Goal: Task Accomplishment & Management: Use online tool/utility

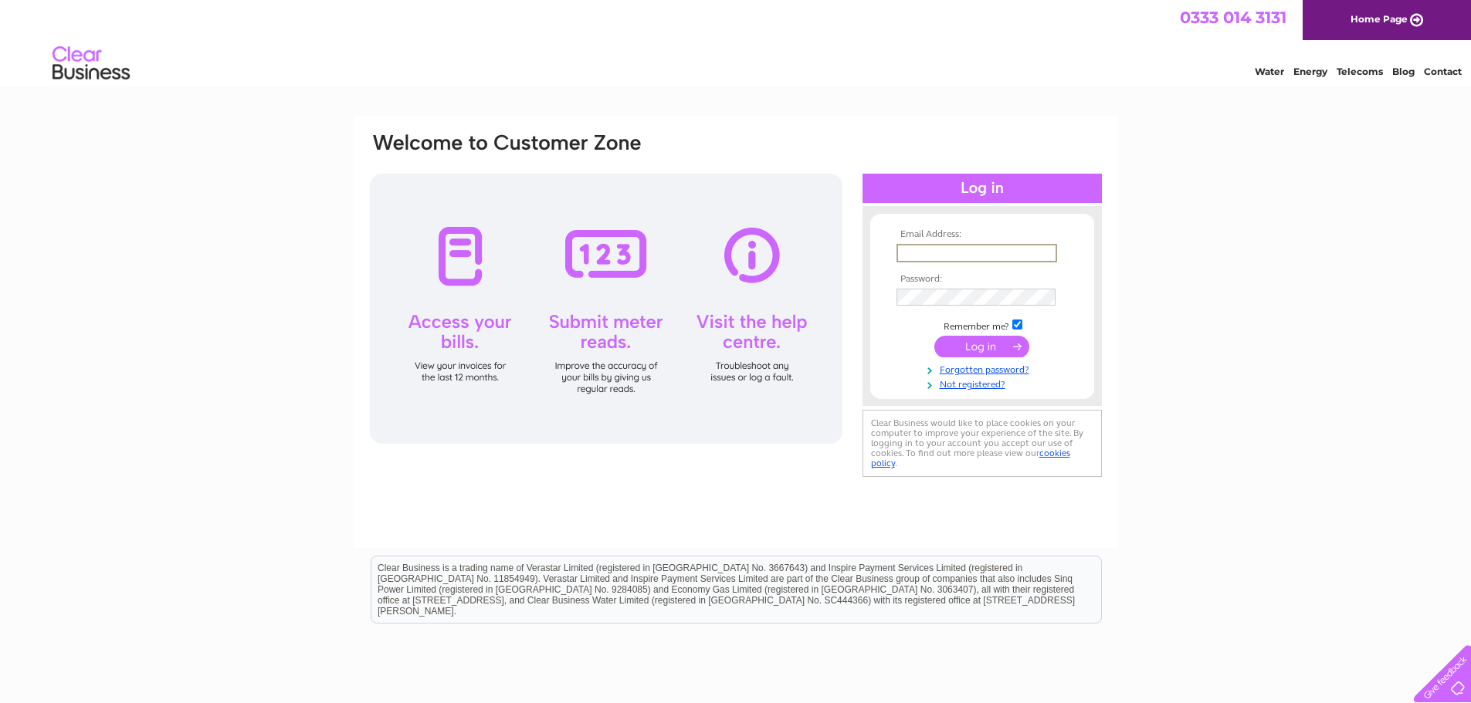
click at [977, 252] on input "text" at bounding box center [976, 253] width 161 height 19
type input "[EMAIL_ADDRESS][DOMAIN_NAME]"
click at [946, 353] on input "submit" at bounding box center [981, 347] width 95 height 22
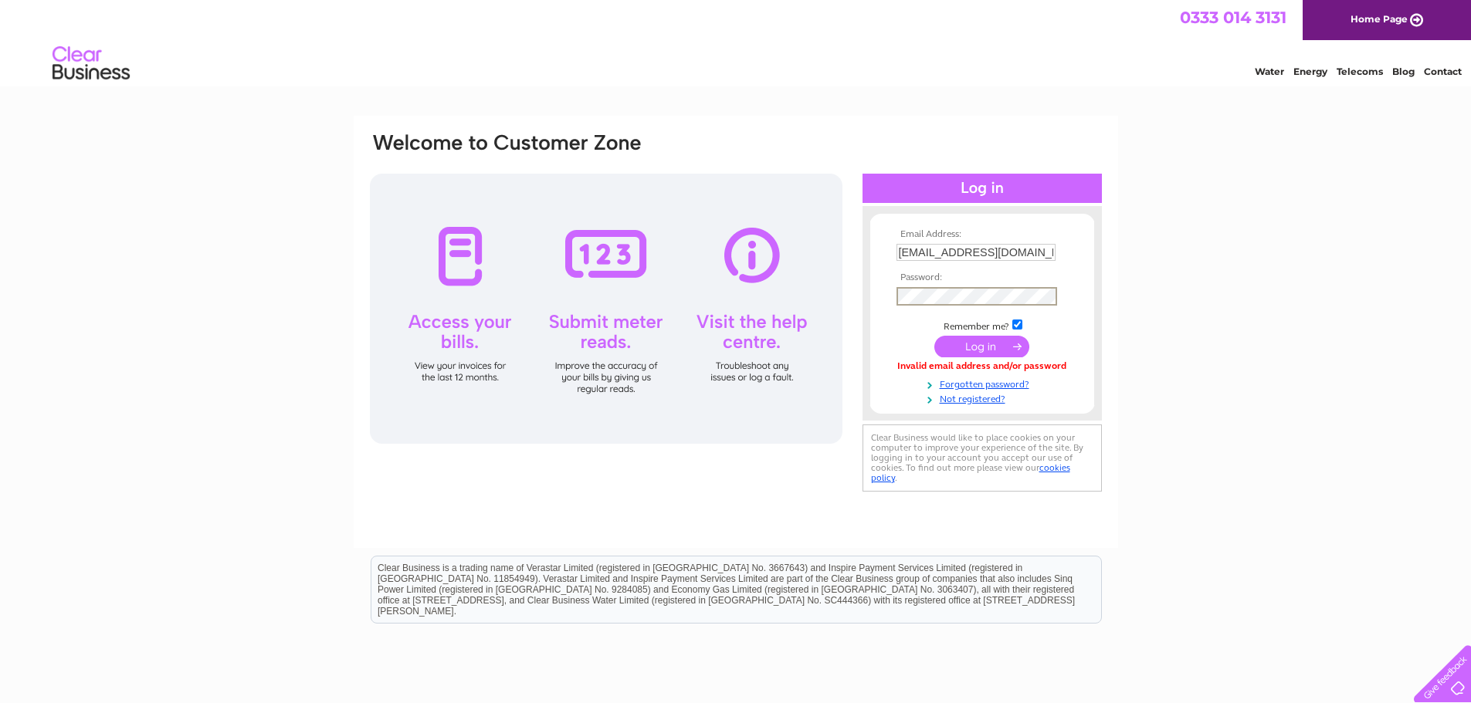
click at [946, 348] on input "submit" at bounding box center [981, 347] width 95 height 22
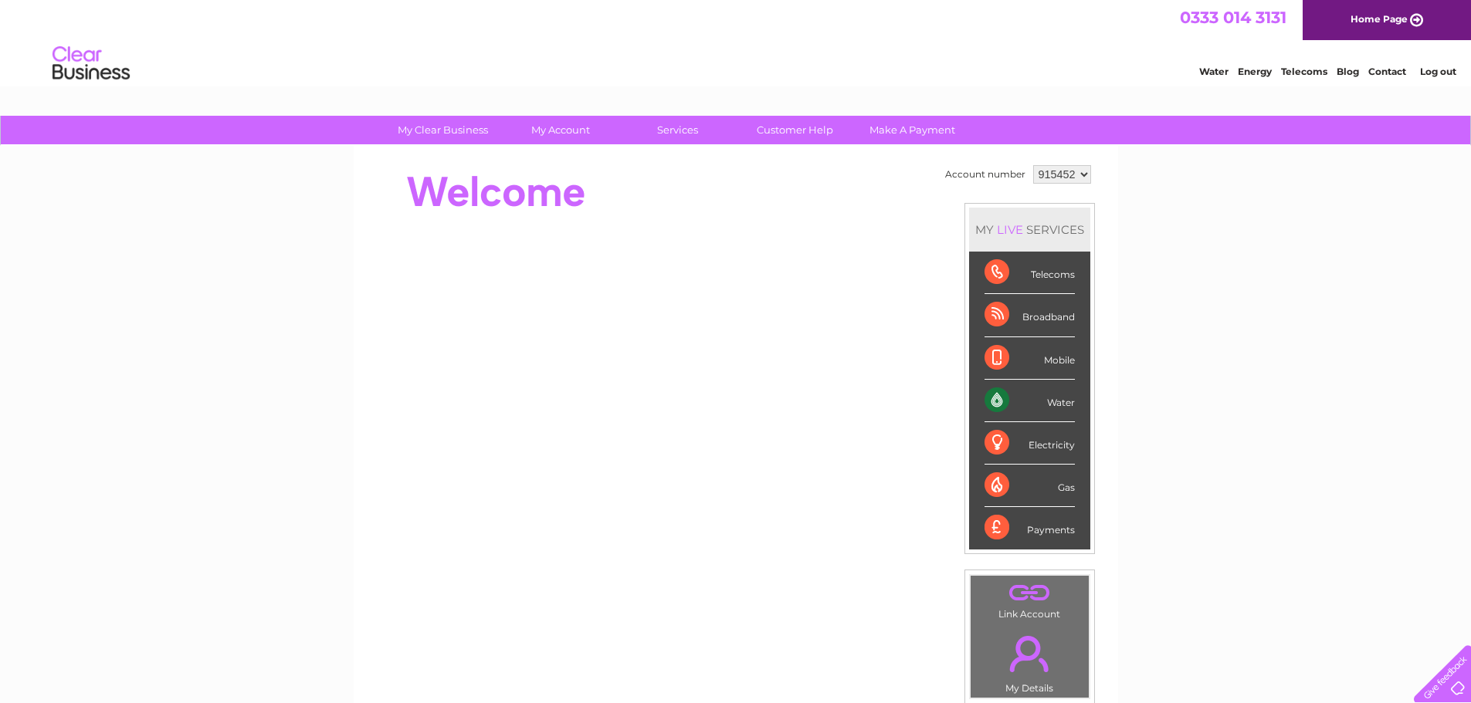
click at [1078, 174] on select "915452 940034" at bounding box center [1062, 174] width 58 height 19
select select "940034"
click at [1033, 165] on select "915452 940034" at bounding box center [1062, 174] width 58 height 19
click at [1225, 73] on link "Water" at bounding box center [1213, 72] width 29 height 12
click at [1076, 174] on select "915452 940034" at bounding box center [1062, 174] width 58 height 19
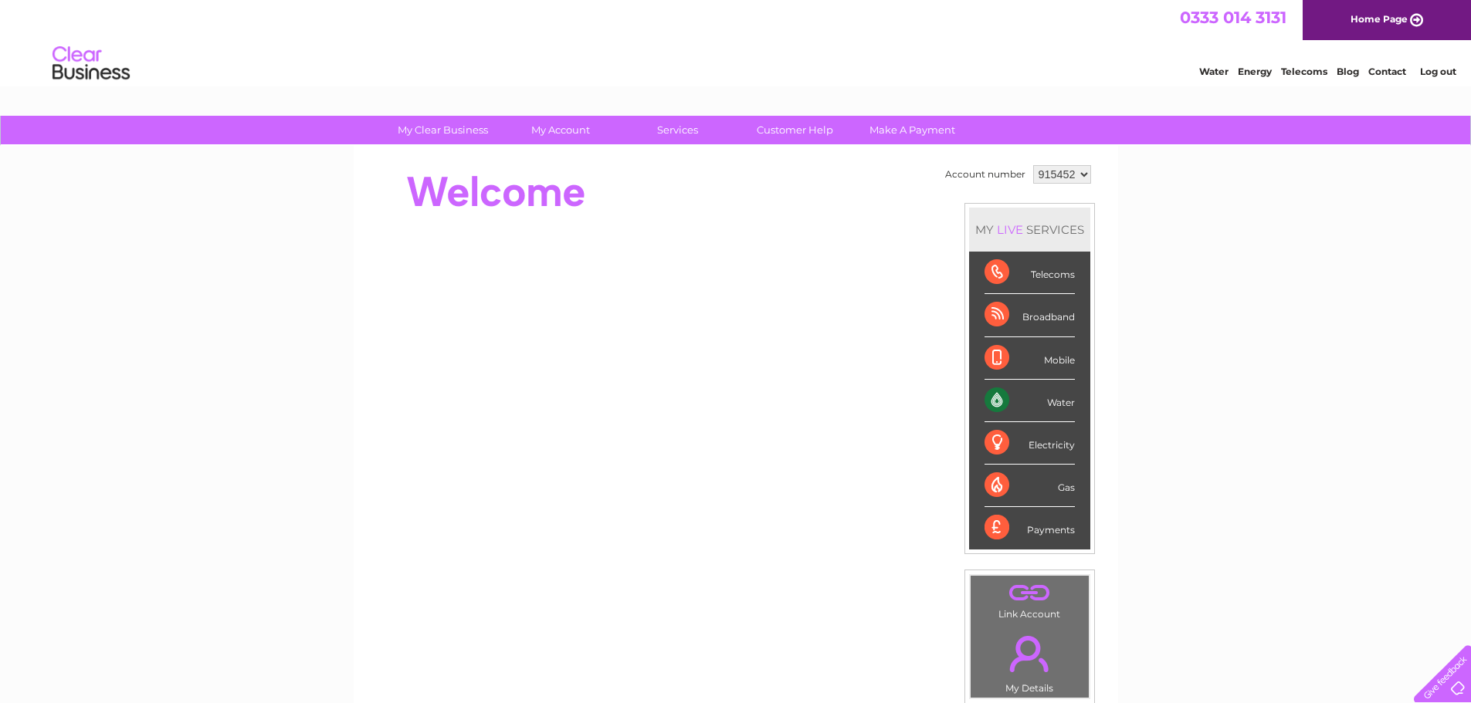
select select "940034"
click at [1033, 165] on select "915452 940034" at bounding box center [1062, 174] width 58 height 19
click at [563, 151] on div "Account number 915452 940034 MY LIVE SERVICES Telecoms Broadband Mobile Water E…" at bounding box center [736, 433] width 764 height 574
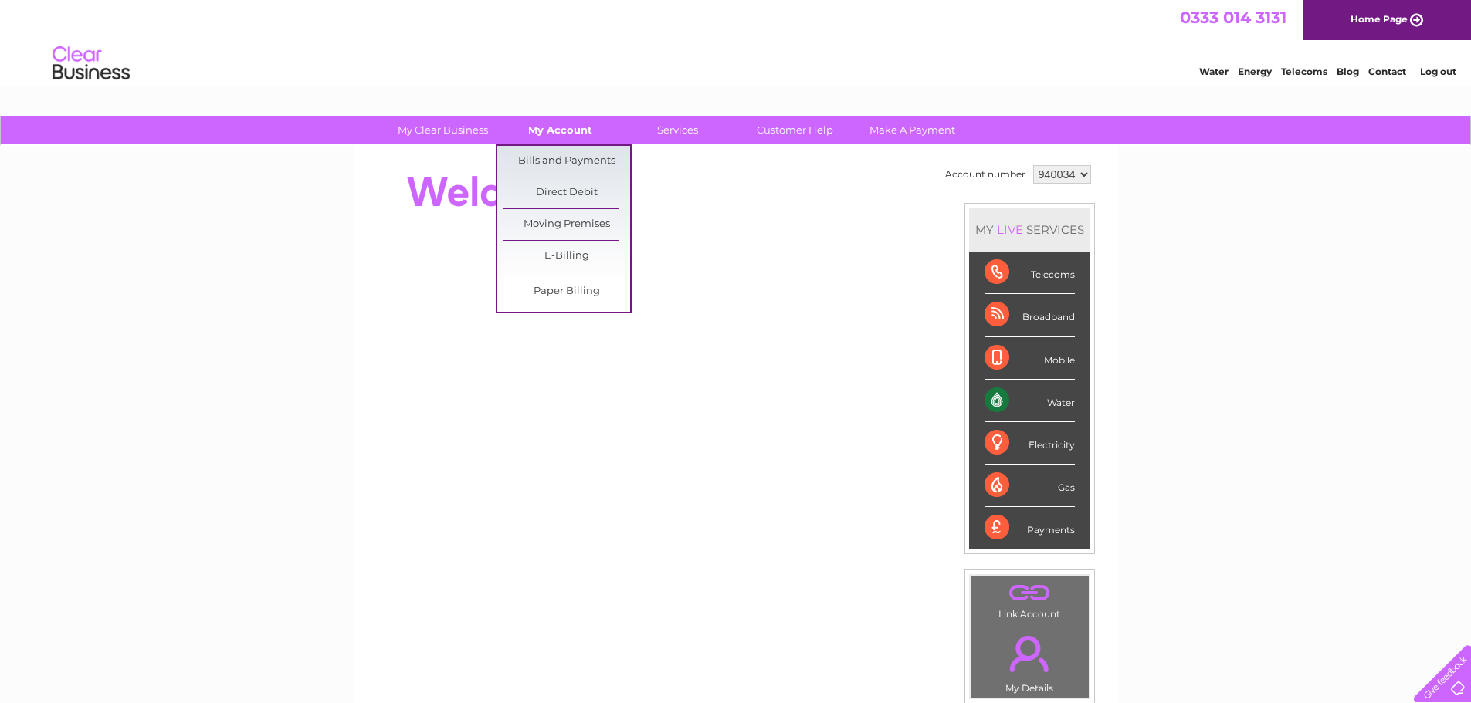
click at [559, 130] on link "My Account" at bounding box center [559, 130] width 127 height 29
click at [564, 155] on link "Bills and Payments" at bounding box center [566, 161] width 127 height 31
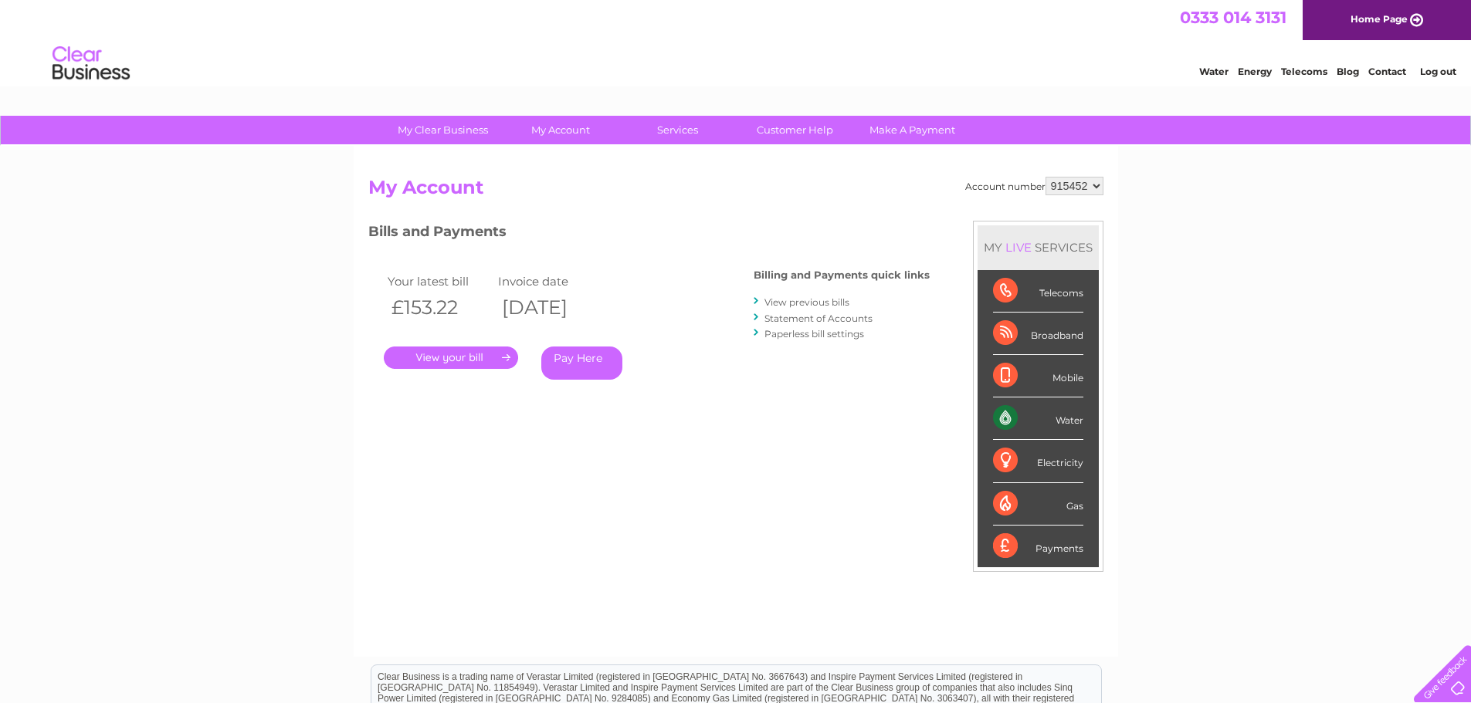
click at [494, 354] on link "." at bounding box center [451, 358] width 134 height 22
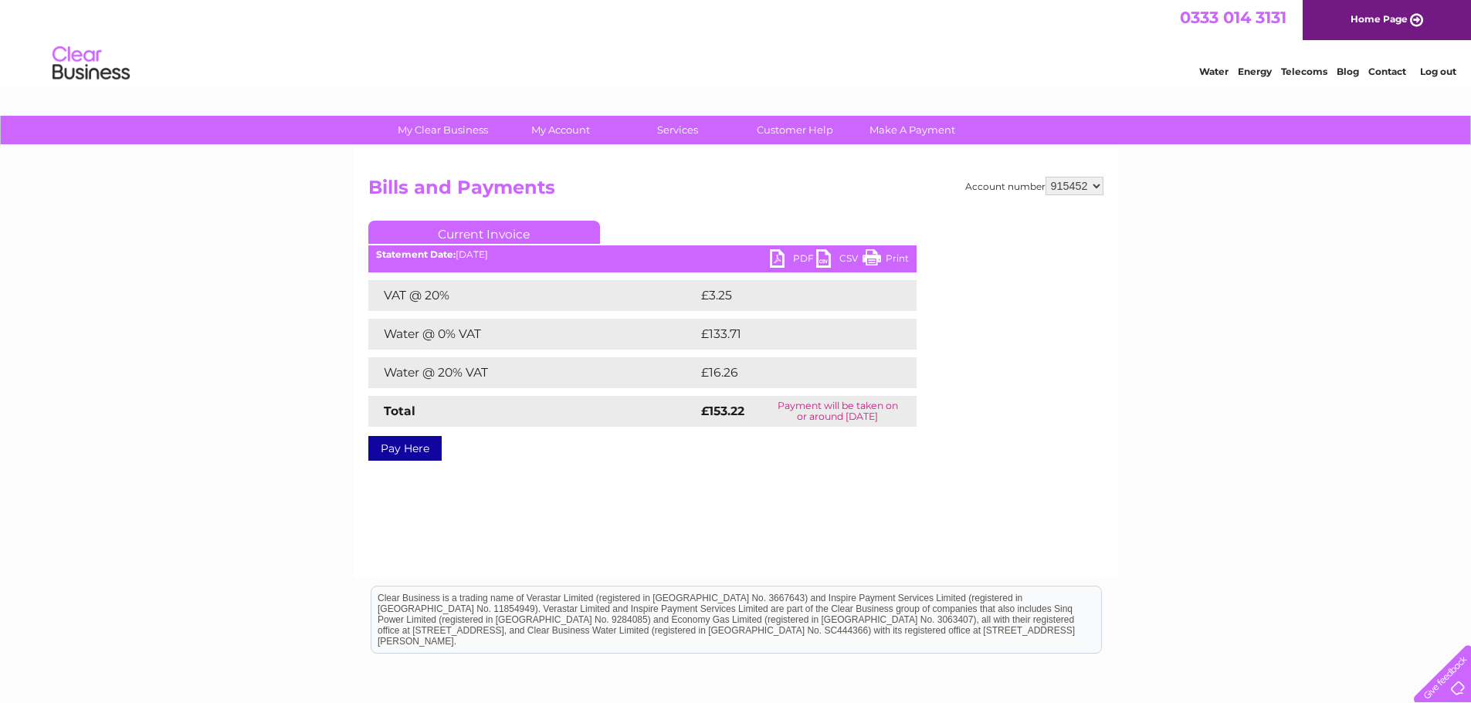
click at [787, 257] on link "PDF" at bounding box center [793, 260] width 46 height 22
click at [1092, 184] on select "915452 940034" at bounding box center [1074, 186] width 58 height 19
select select "940034"
click at [1045, 177] on select "915452 940034" at bounding box center [1074, 186] width 58 height 19
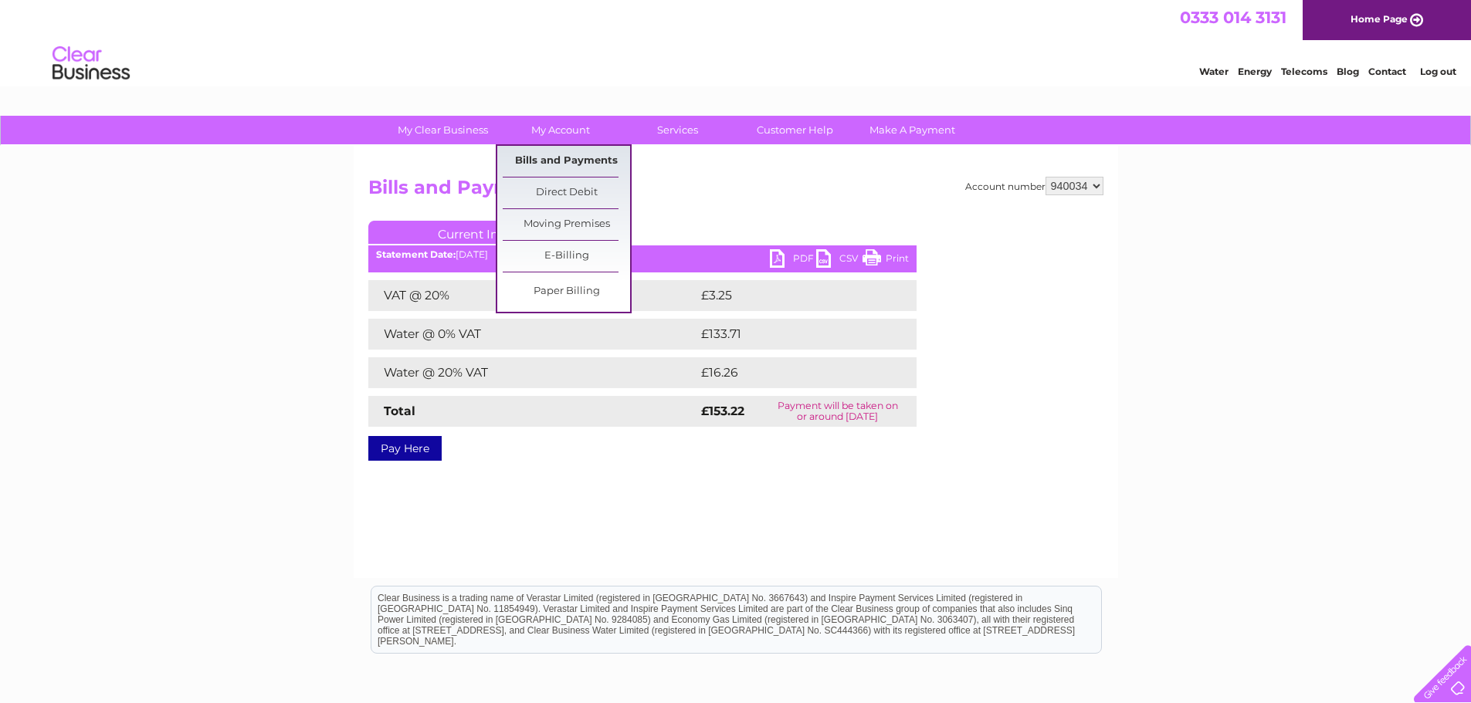
click at [561, 154] on link "Bills and Payments" at bounding box center [566, 161] width 127 height 31
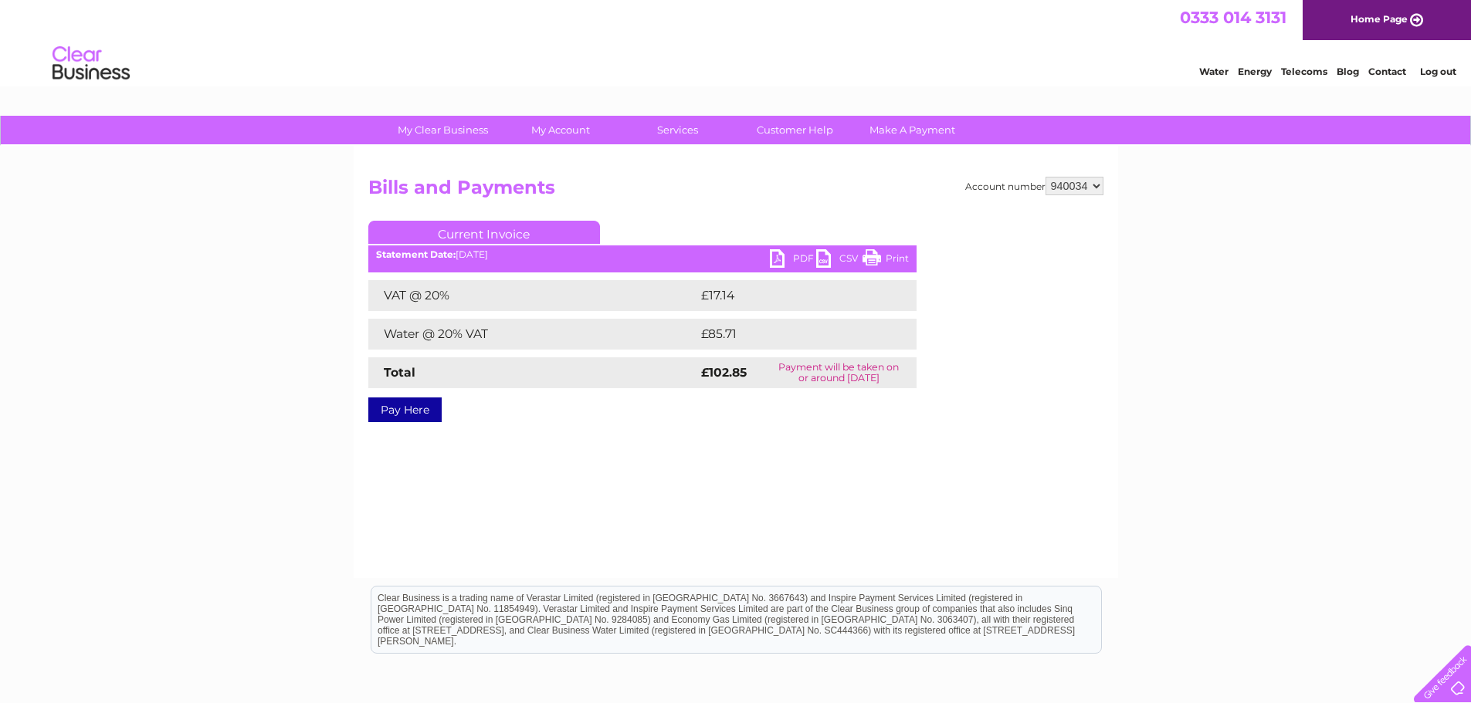
click at [780, 262] on link "PDF" at bounding box center [793, 260] width 46 height 22
click at [1089, 189] on select "915452 940034" at bounding box center [1074, 186] width 58 height 19
select select "915452"
click at [1045, 177] on select "915452 940034" at bounding box center [1074, 186] width 58 height 19
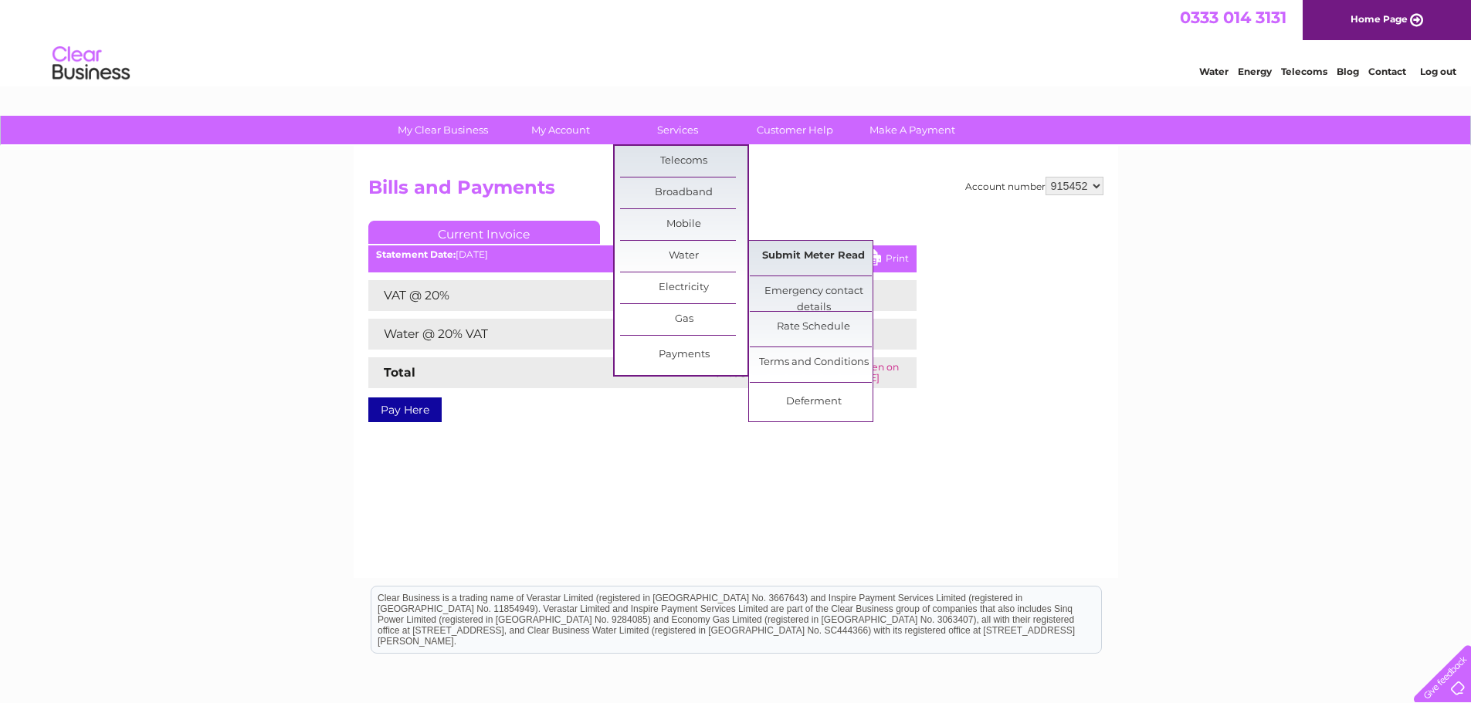
click at [775, 260] on link "Submit Meter Read" at bounding box center [813, 256] width 127 height 31
click at [775, 259] on link "Submit Meter Read" at bounding box center [813, 256] width 127 height 31
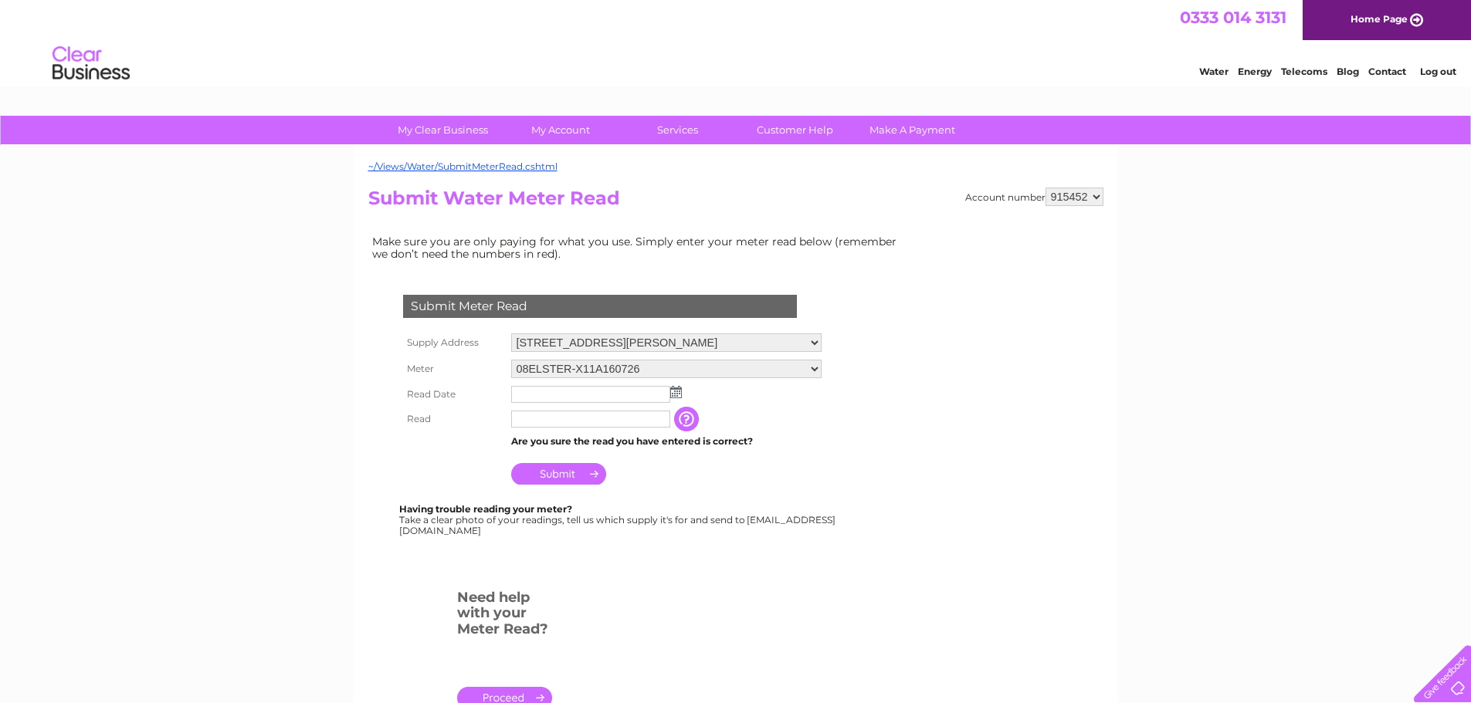
click at [677, 391] on img at bounding box center [676, 392] width 12 height 12
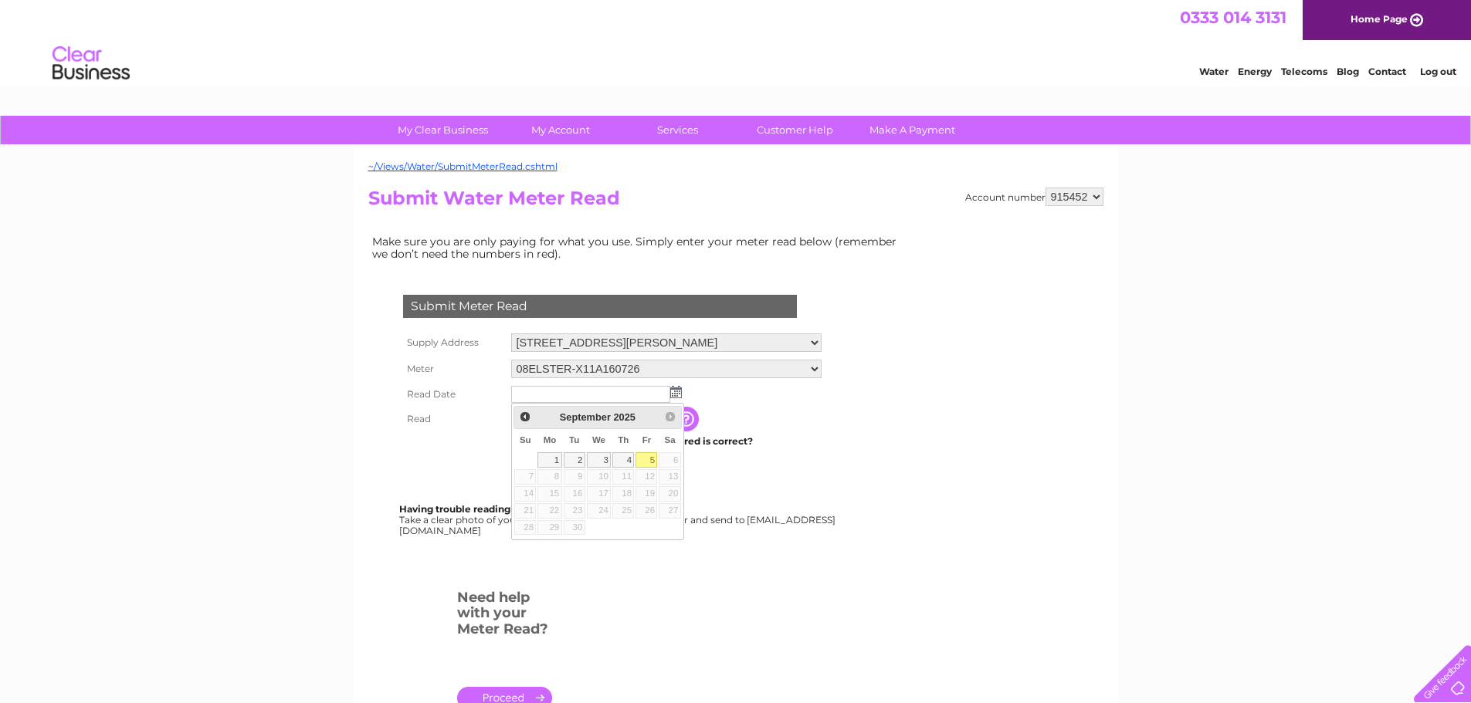
click at [646, 459] on link "5" at bounding box center [646, 459] width 22 height 15
type input "[DATE]"
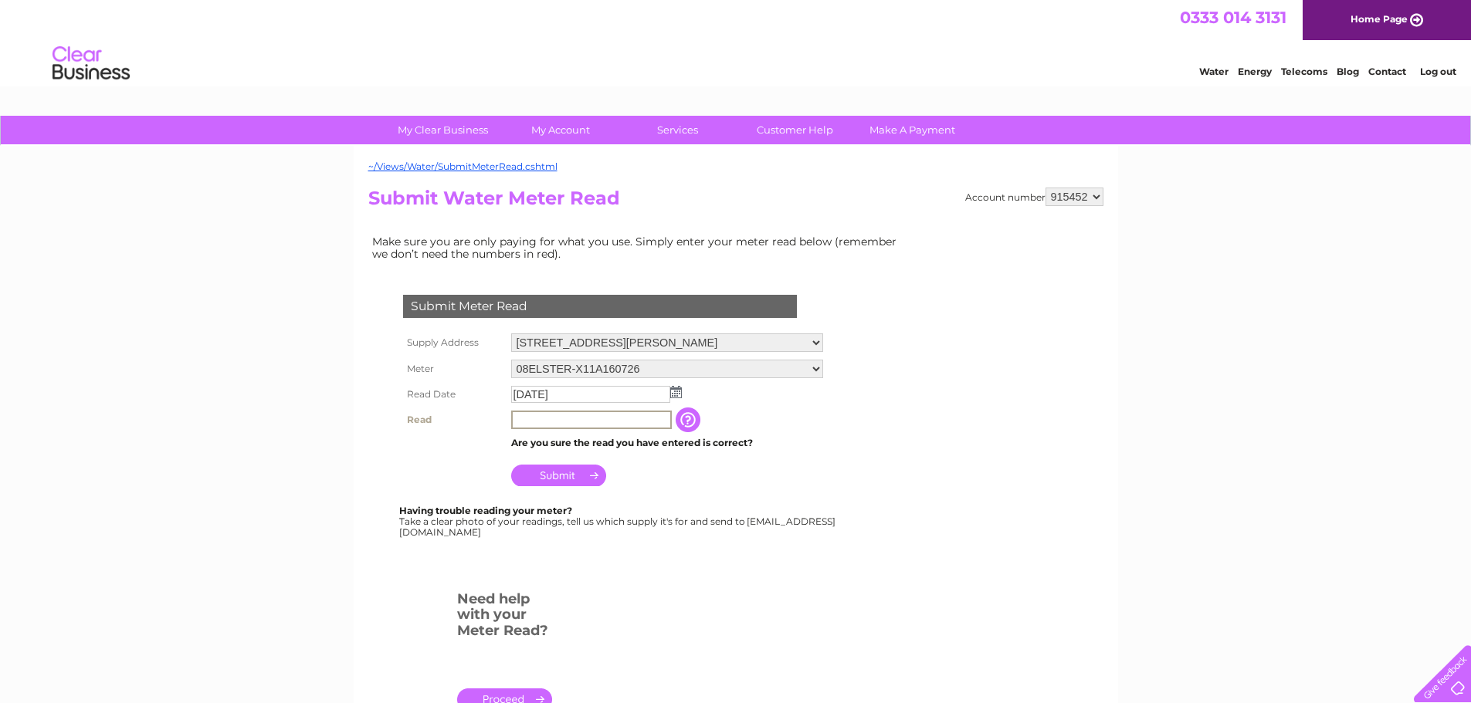
click at [562, 415] on input "text" at bounding box center [591, 420] width 161 height 19
type input "2099"
click at [566, 470] on input "Submit" at bounding box center [558, 476] width 95 height 22
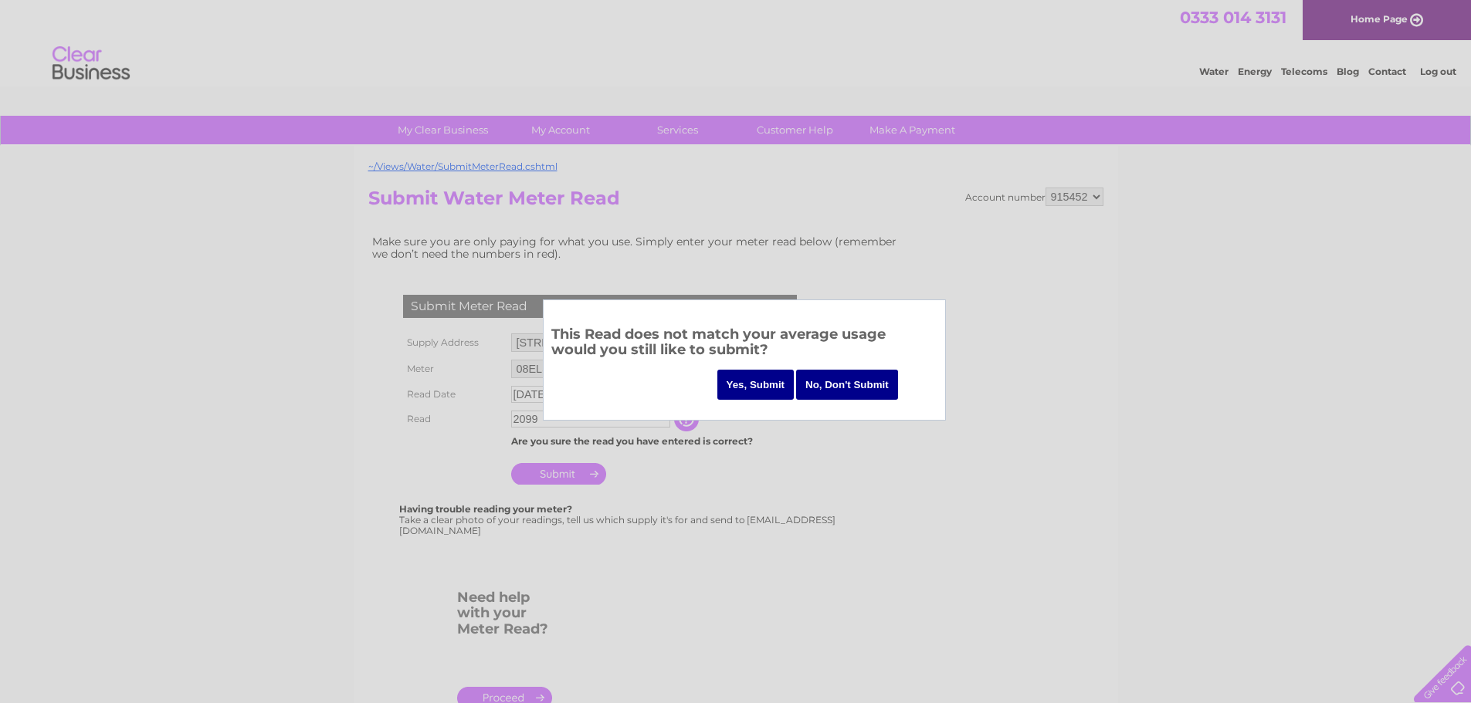
click at [769, 382] on input "Yes, Submit" at bounding box center [755, 385] width 77 height 30
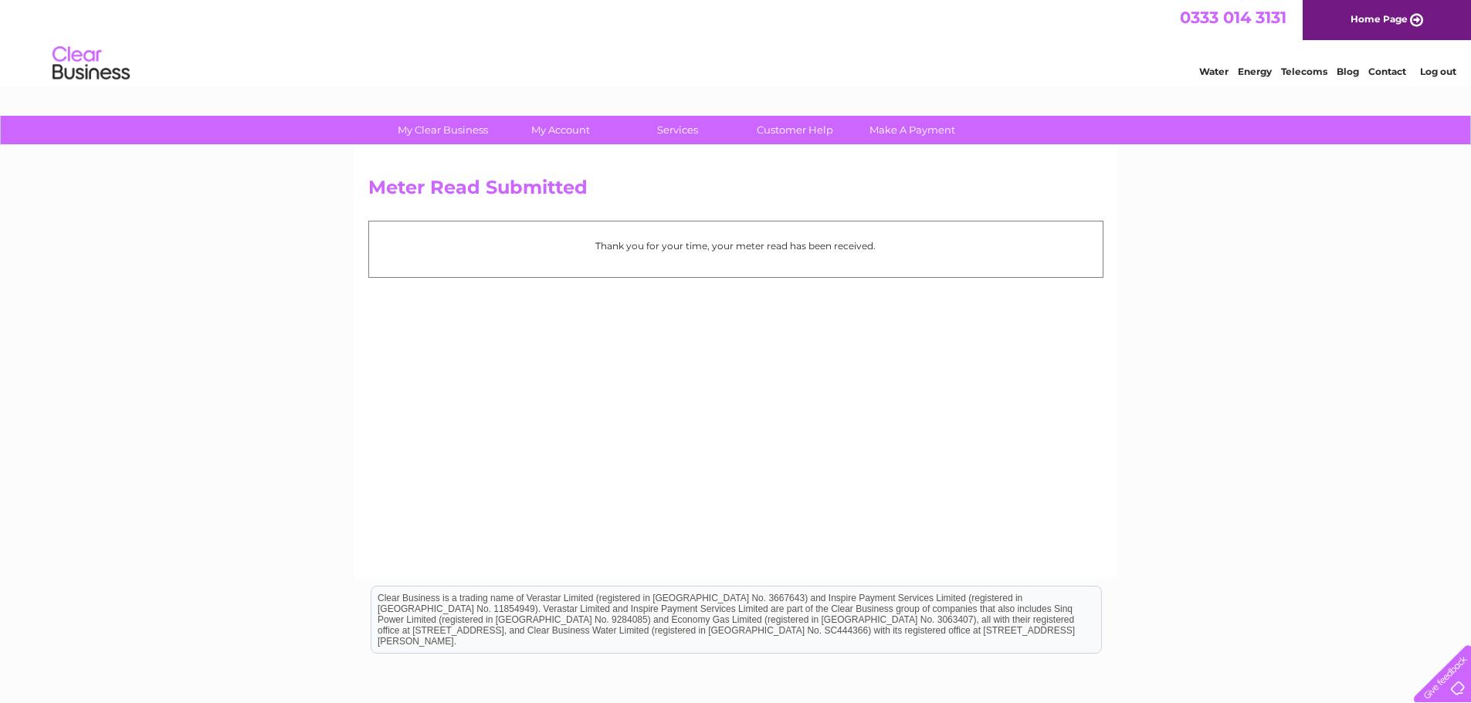
click at [1437, 74] on link "Log out" at bounding box center [1438, 72] width 36 height 12
